Goal: Find specific page/section: Find specific page/section

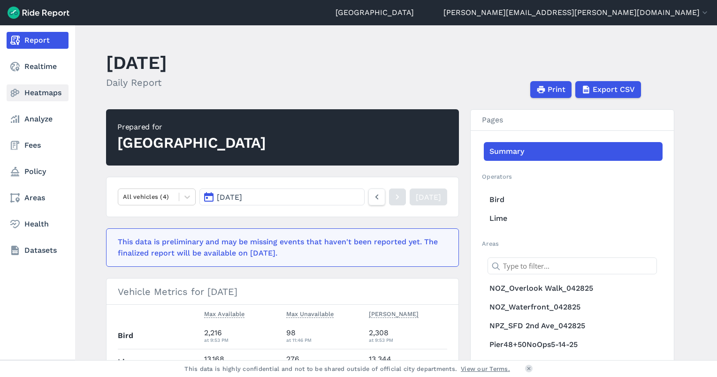
click at [35, 93] on link "Heatmaps" at bounding box center [38, 92] width 62 height 17
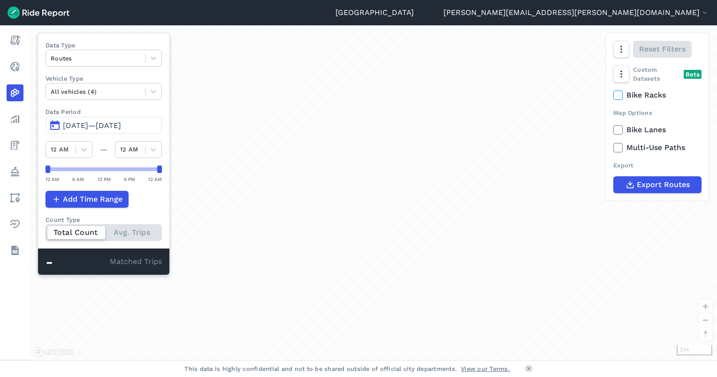
click at [86, 125] on span "[DATE]—[DATE]" at bounding box center [92, 125] width 58 height 9
click at [135, 129] on button "[DATE]—[DATE]" at bounding box center [104, 125] width 116 height 17
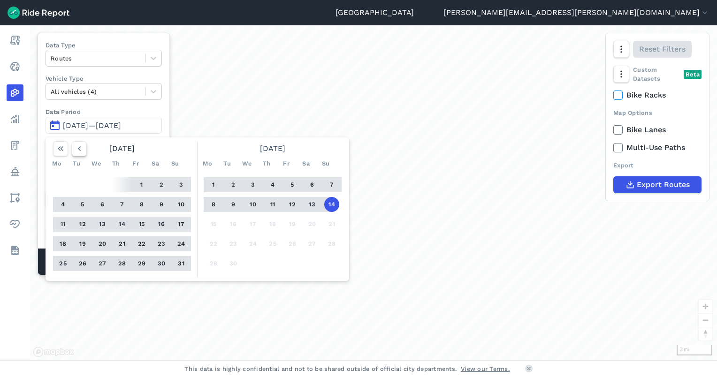
click at [85, 148] on button "button" at bounding box center [79, 148] width 15 height 15
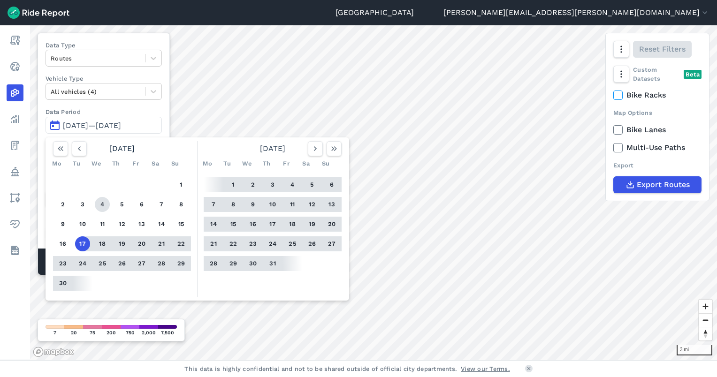
click at [99, 205] on button "4" at bounding box center [102, 204] width 15 height 15
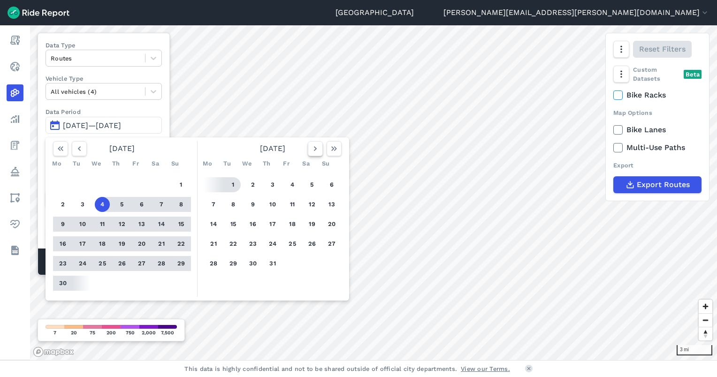
click at [318, 151] on icon "button" at bounding box center [315, 148] width 9 height 9
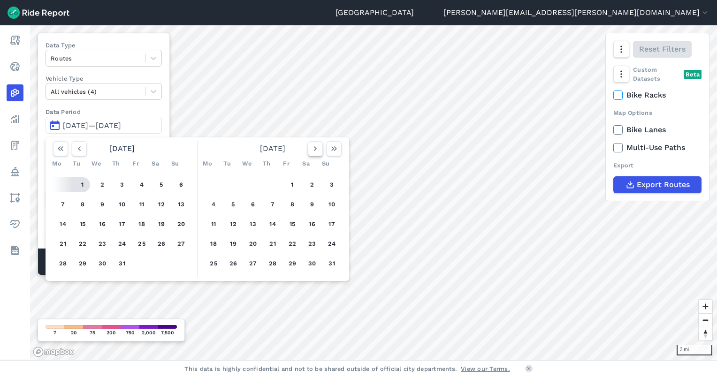
click at [318, 151] on icon "button" at bounding box center [315, 148] width 9 height 9
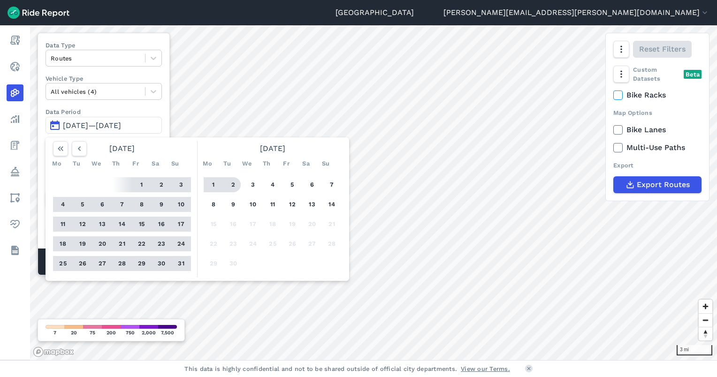
click at [235, 188] on button "2" at bounding box center [233, 184] width 15 height 15
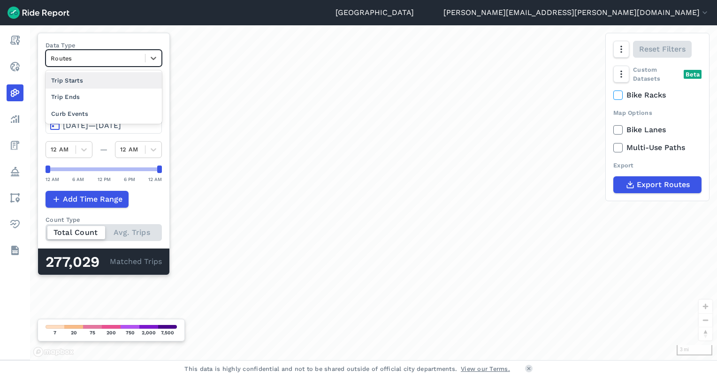
click at [114, 57] on div at bounding box center [96, 58] width 90 height 11
click at [99, 112] on div "Curb Events" at bounding box center [104, 114] width 116 height 16
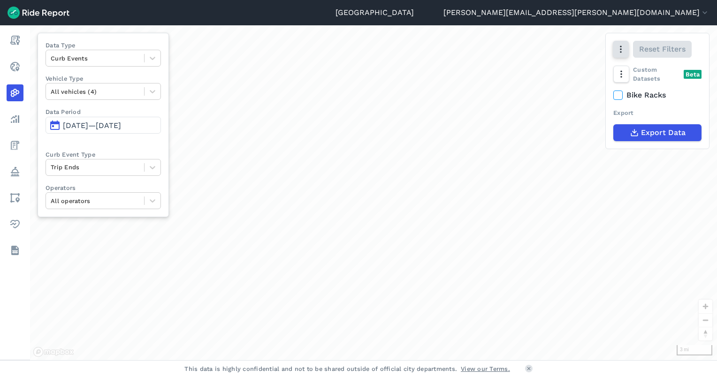
click at [623, 50] on icon "button" at bounding box center [620, 49] width 9 height 9
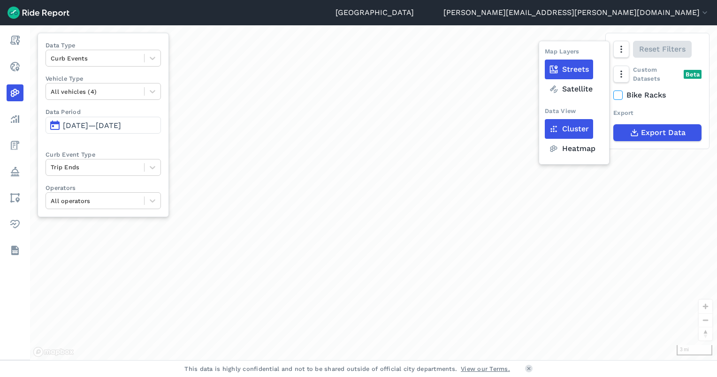
click at [572, 154] on label "Heatmap" at bounding box center [572, 149] width 55 height 20
click at [545, 53] on input "Heatmap" at bounding box center [545, 50] width 0 height 6
